Goal: Task Accomplishment & Management: Manage account settings

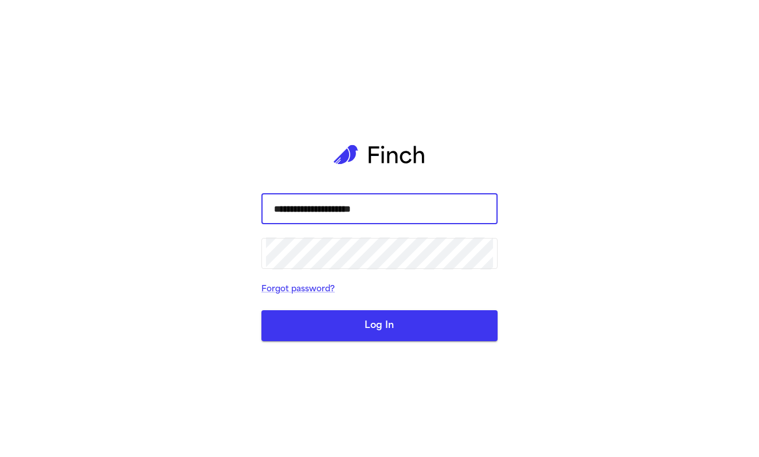
type input "**********"
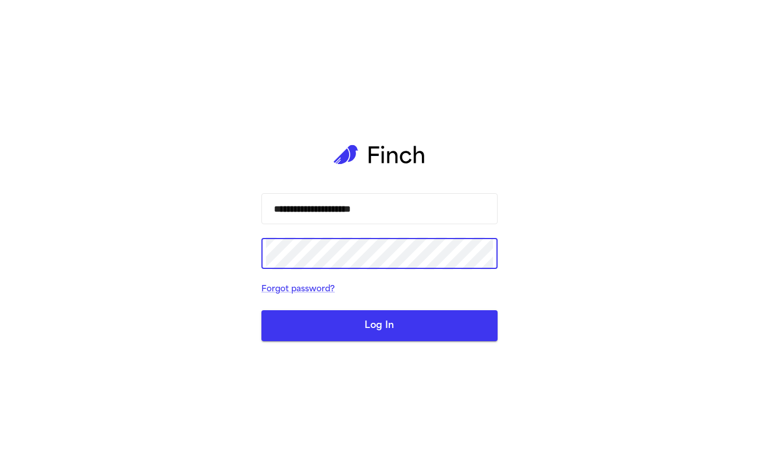
click at [379, 325] on button "Log In" at bounding box center [379, 325] width 236 height 31
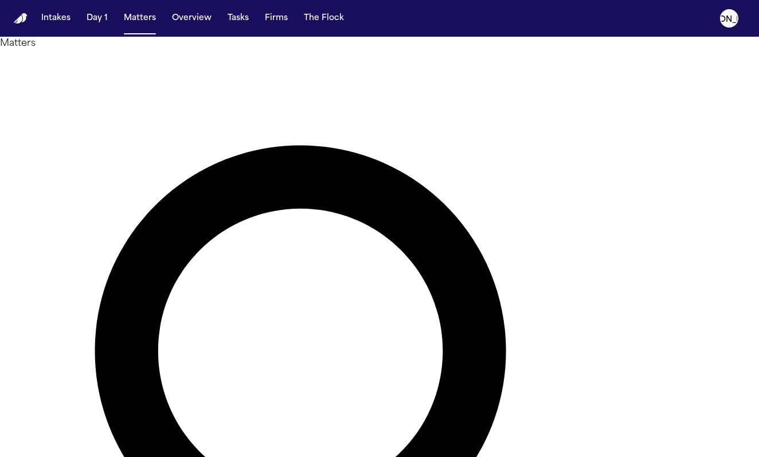
click at [145, 50] on h1 "Matters" at bounding box center [379, 44] width 759 height 14
click at [726, 21] on text "[PERSON_NAME]" at bounding box center [728, 18] width 69 height 9
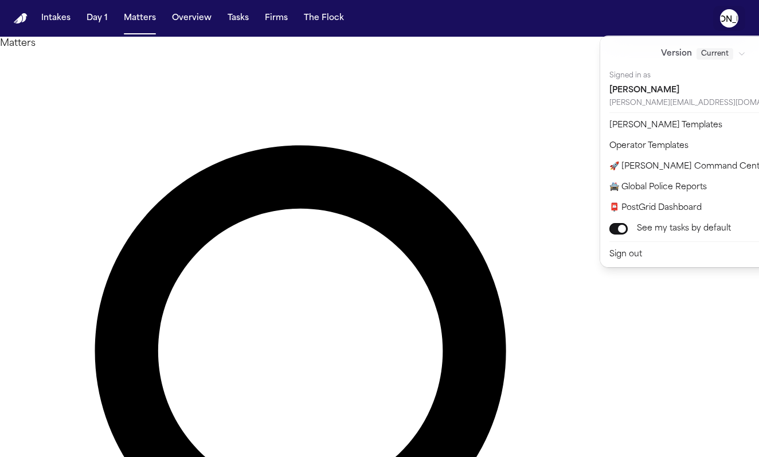
click at [631, 89] on div "[PERSON_NAME]" at bounding box center [703, 91] width 188 height 16
click at [703, 52] on div "Current" at bounding box center [720, 53] width 49 height 11
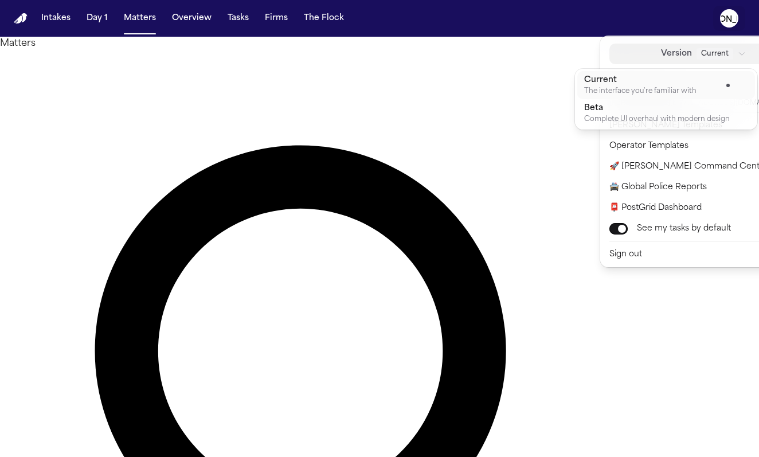
click at [703, 52] on div "Current" at bounding box center [720, 53] width 49 height 11
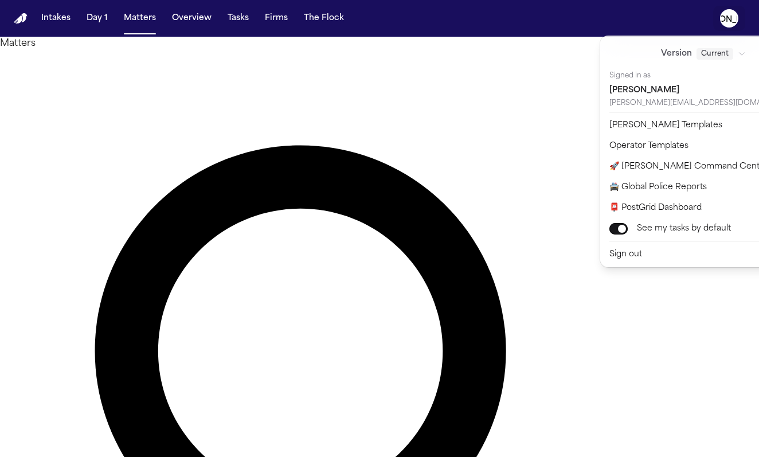
click at [728, 9] on icon "[PERSON_NAME]" at bounding box center [729, 18] width 18 height 18
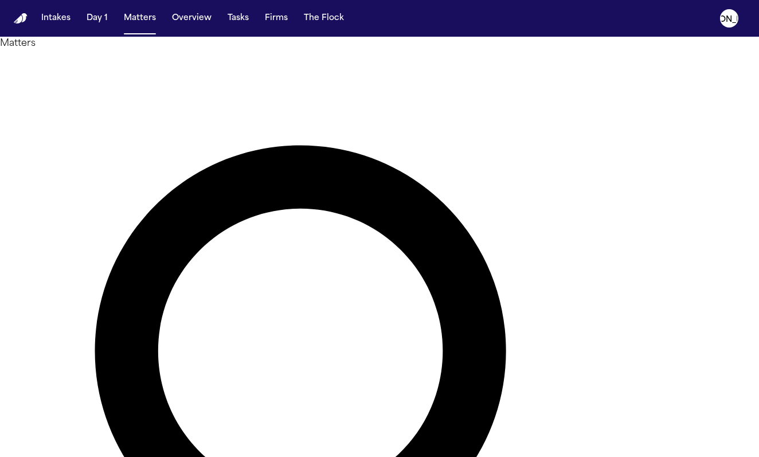
click at [732, 456] on div at bounding box center [379, 457] width 759 height 0
click at [732, 20] on text "[PERSON_NAME]" at bounding box center [728, 18] width 69 height 9
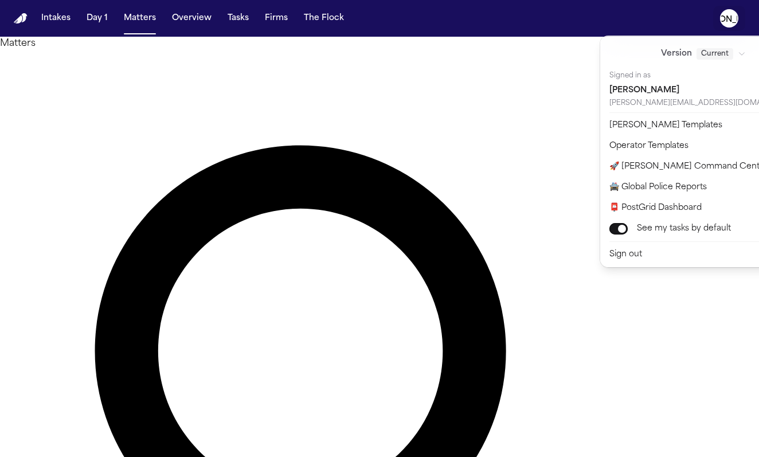
click at [595, 21] on nav "Intakes Day 1 Matters Overview Tasks Firms The [PERSON_NAME]" at bounding box center [379, 18] width 759 height 37
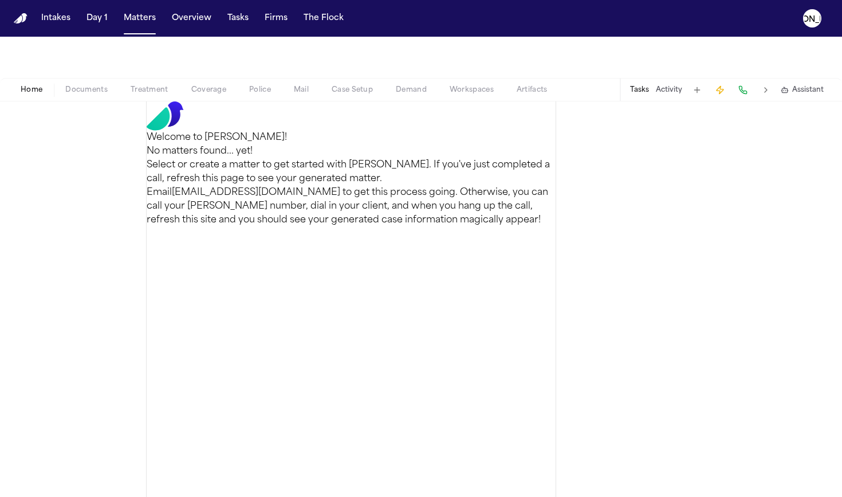
click at [416, 227] on div "Welcome to [PERSON_NAME]! No matters found... yet! Select or create a matter to…" at bounding box center [351, 163] width 409 height 125
click at [149, 91] on span "Treatment" at bounding box center [150, 89] width 38 height 9
click at [758, 18] on text "[PERSON_NAME]" at bounding box center [812, 18] width 69 height 9
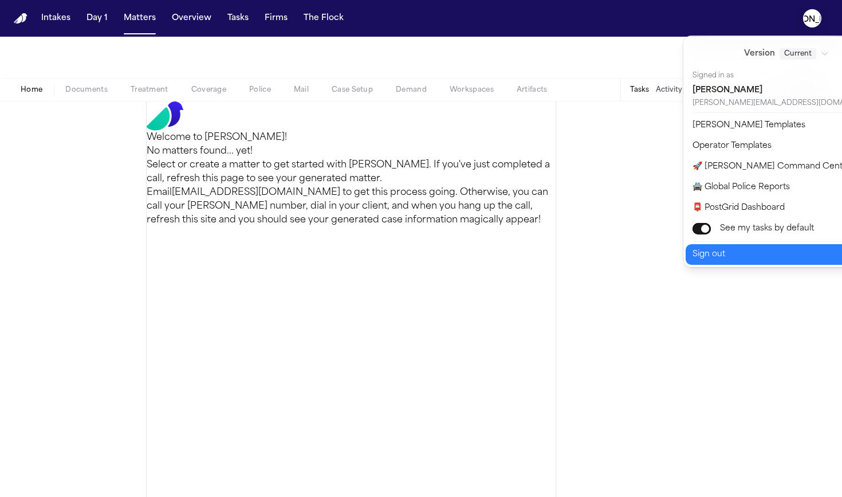
click at [713, 256] on button "Sign out" at bounding box center [793, 254] width 215 height 21
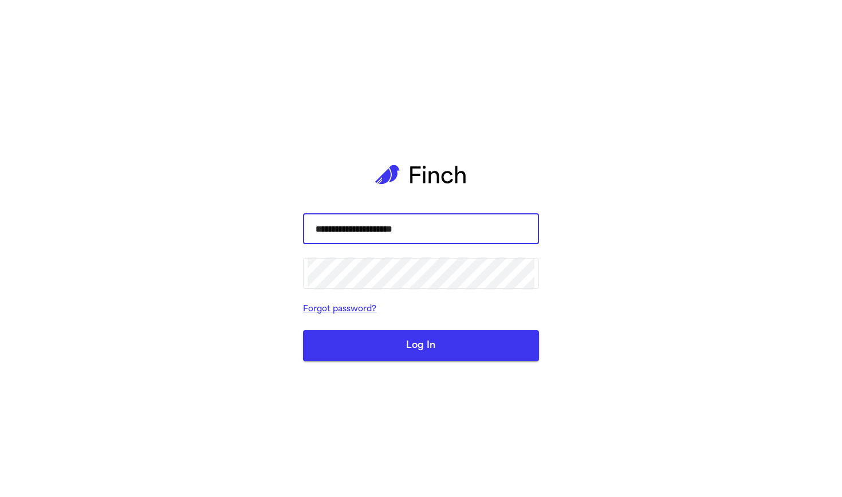
type input "**********"
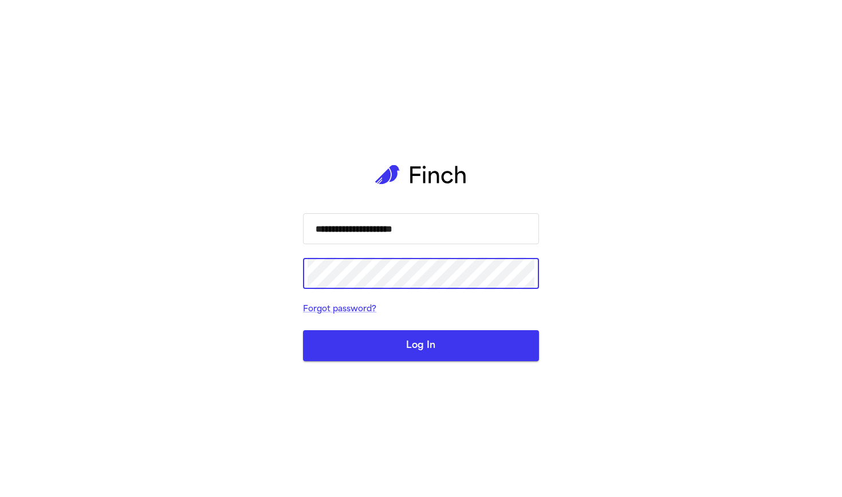
click at [421, 345] on button "Log In" at bounding box center [421, 345] width 236 height 31
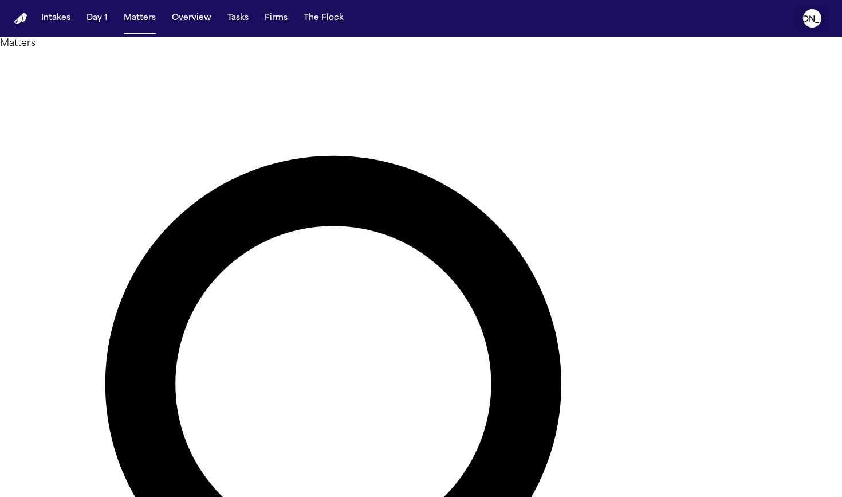
click at [758, 14] on text "[PERSON_NAME]" at bounding box center [812, 18] width 69 height 9
